Goal: Submit feedback/report problem: Submit feedback/report problem

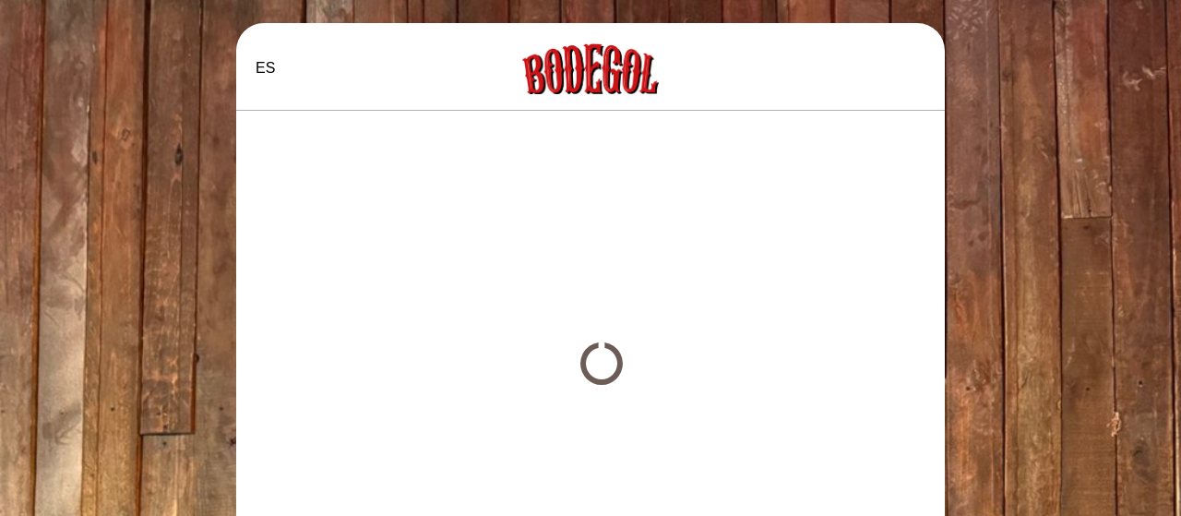
select select "es"
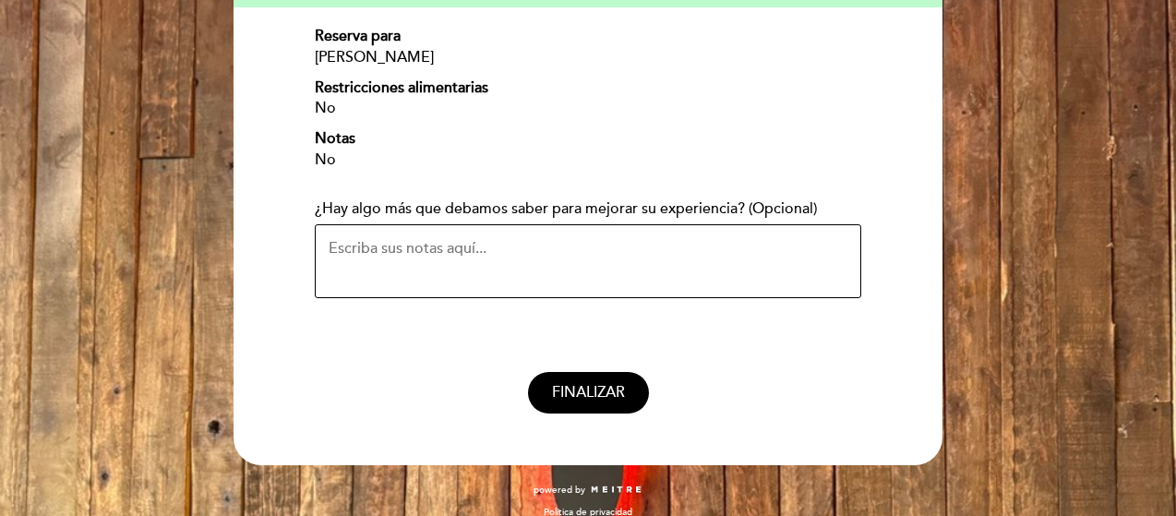
scroll to position [275, 0]
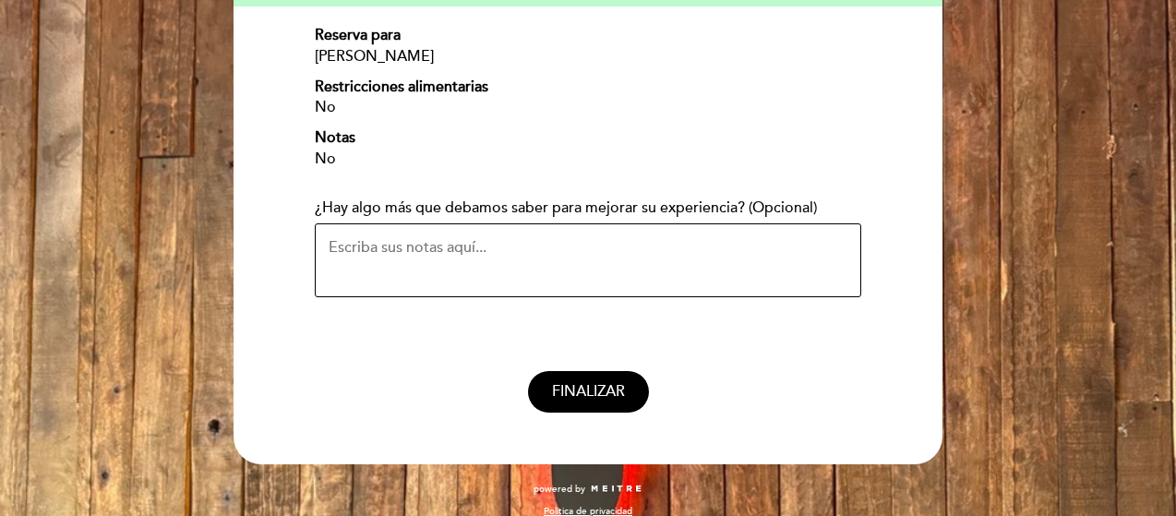
click at [390, 245] on textarea "¿Hay algo más que debamos saber para mejorar su experiencia? (Opcional)" at bounding box center [588, 260] width 546 height 74
type textarea "C"
type textarea "E"
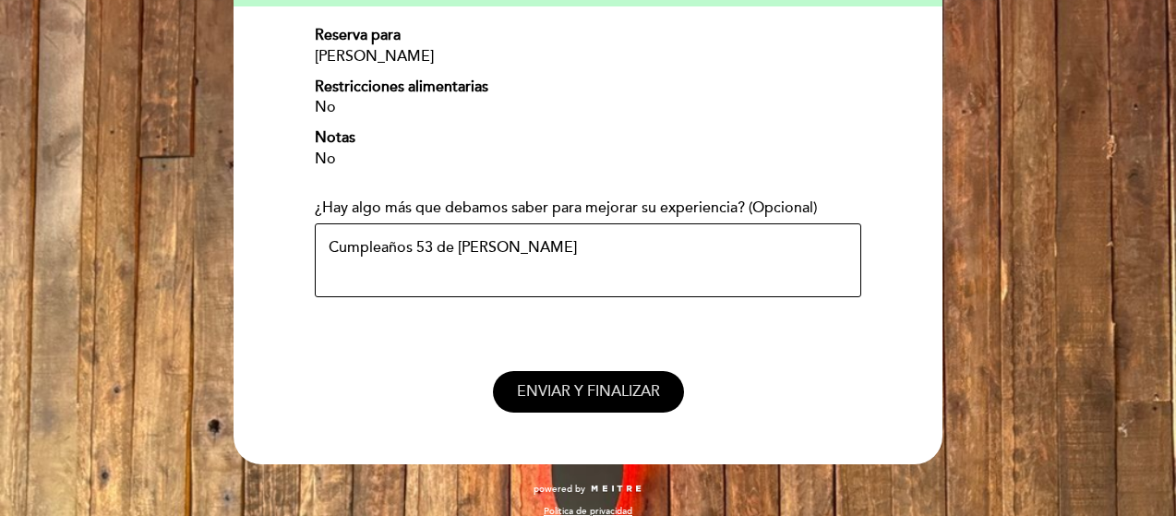
type textarea "Cumpleaños 53 de [PERSON_NAME]"
click at [580, 397] on span "ENVIAR Y FINALIZAR" at bounding box center [588, 391] width 143 height 18
click at [576, 400] on button "ENVIAR Y FINALIZAR" at bounding box center [588, 392] width 191 height 42
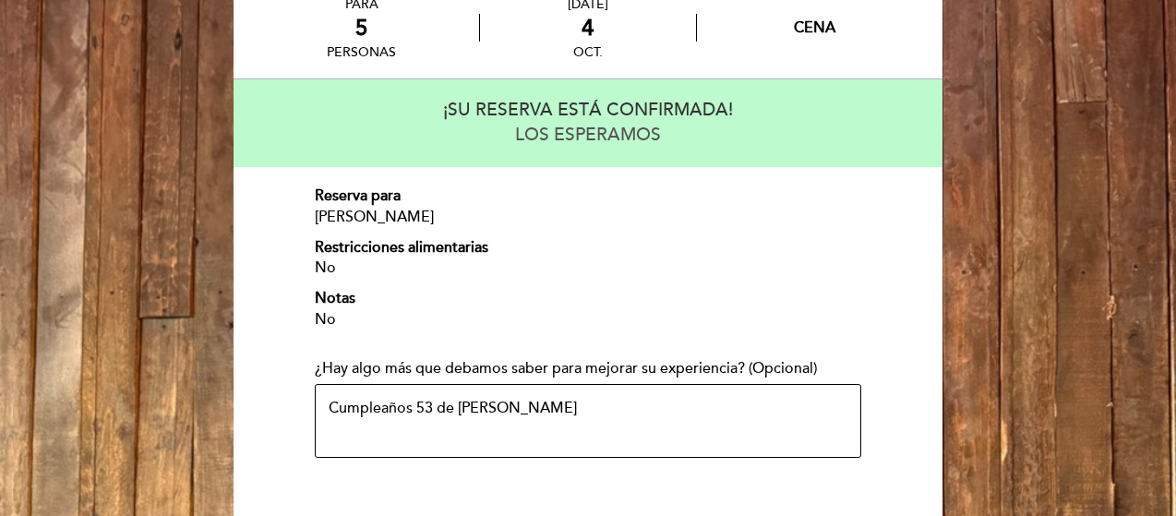
scroll to position [294, 0]
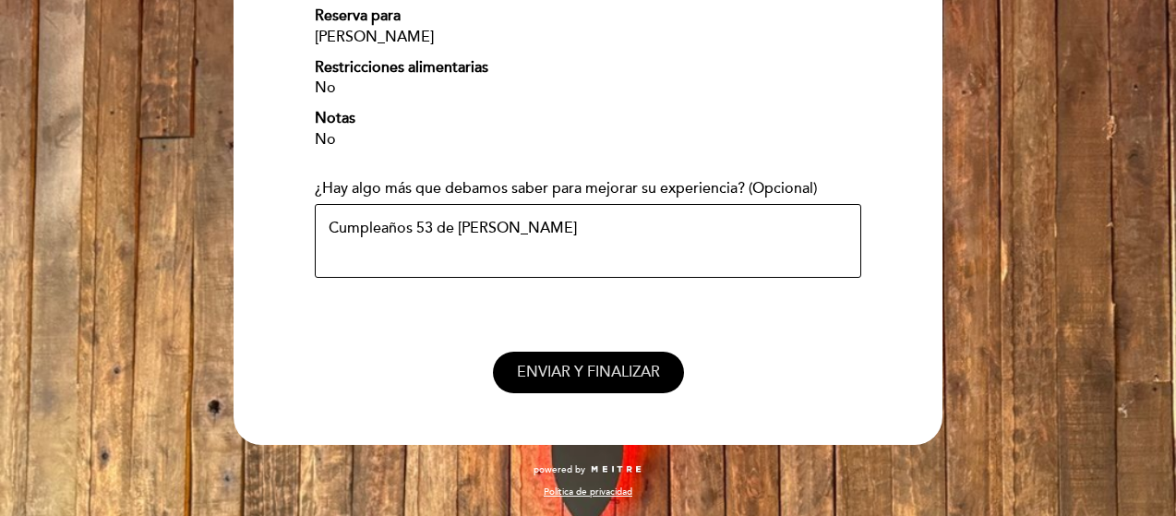
click at [580, 373] on span "ENVIAR Y FINALIZAR" at bounding box center [588, 372] width 143 height 18
click at [579, 373] on span "ENVIAR Y FINALIZAR" at bounding box center [588, 372] width 143 height 18
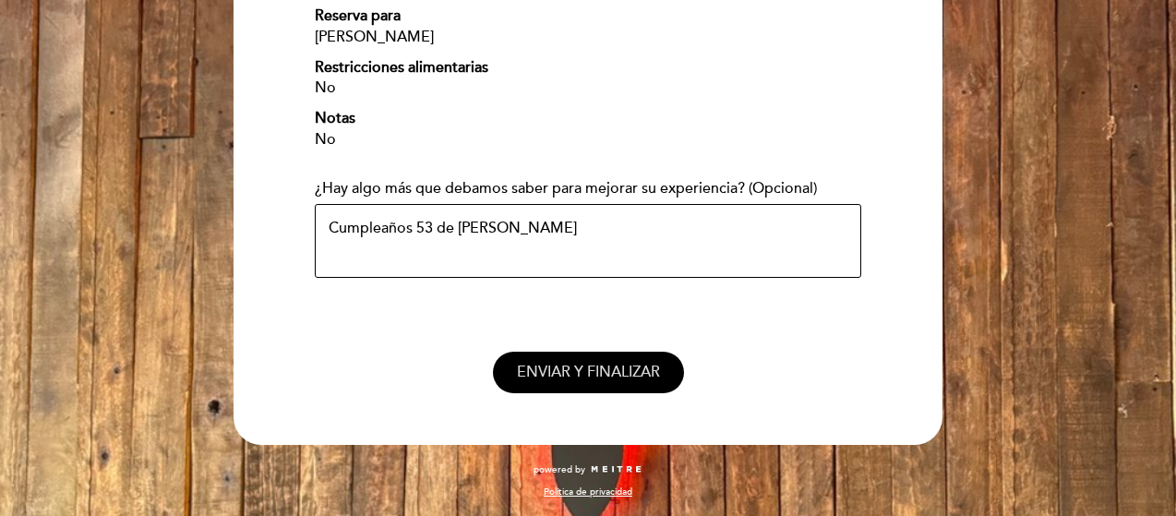
click at [579, 373] on span "ENVIAR Y FINALIZAR" at bounding box center [588, 372] width 143 height 18
